Goal: Navigation & Orientation: Find specific page/section

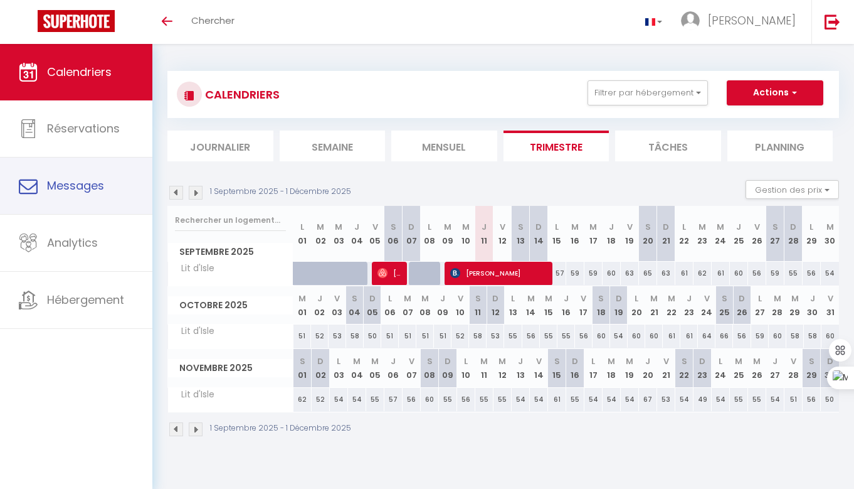
click at [83, 187] on span "Messages" at bounding box center [75, 186] width 57 height 16
select select "message"
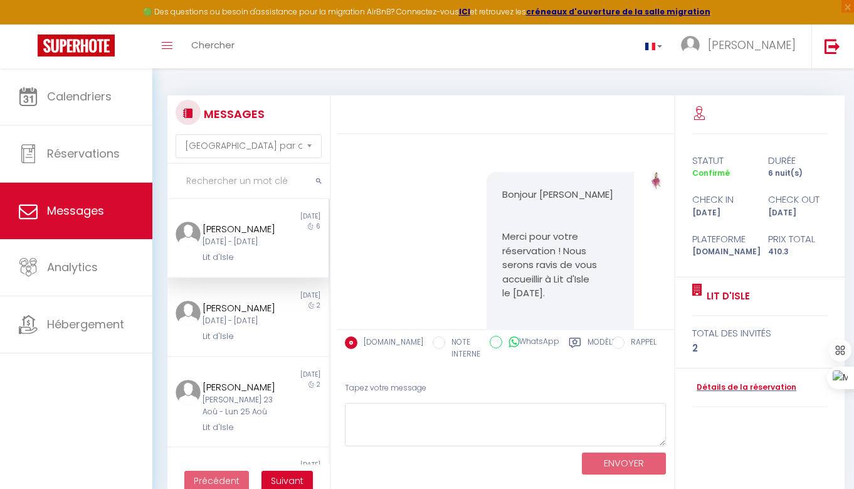
scroll to position [2584, 0]
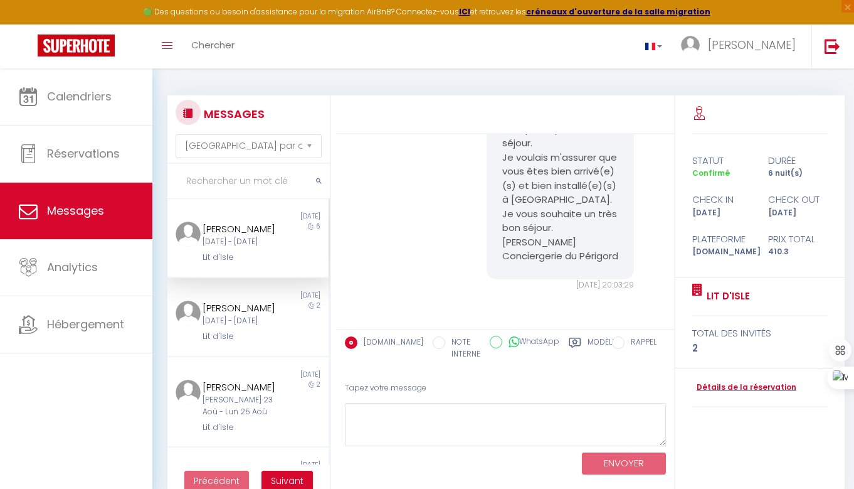
click at [281, 245] on div "[PERSON_NAME] [DATE] - [DATE] [GEOGRAPHIC_DATA]" at bounding box center [241, 242] width 94 height 43
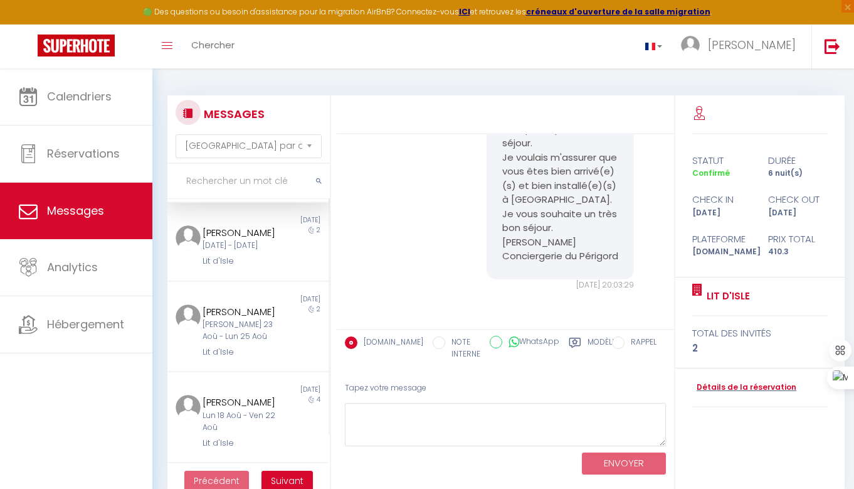
scroll to position [0, 0]
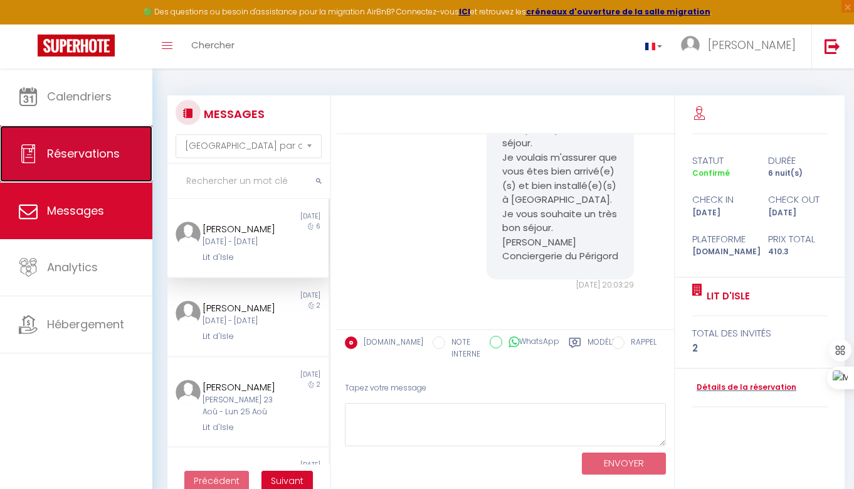
click at [95, 159] on span "Réservations" at bounding box center [83, 154] width 73 height 16
select select "not_cancelled"
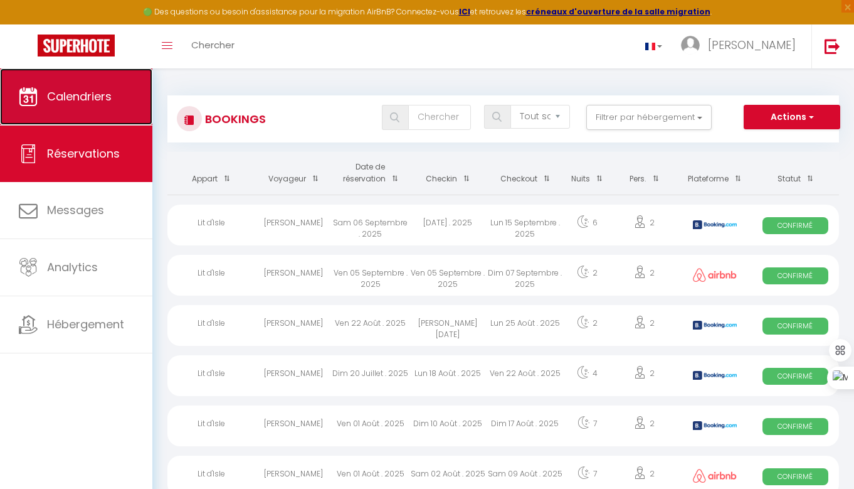
click at [91, 99] on span "Calendriers" at bounding box center [79, 96] width 65 height 16
